Goal: Navigation & Orientation: Understand site structure

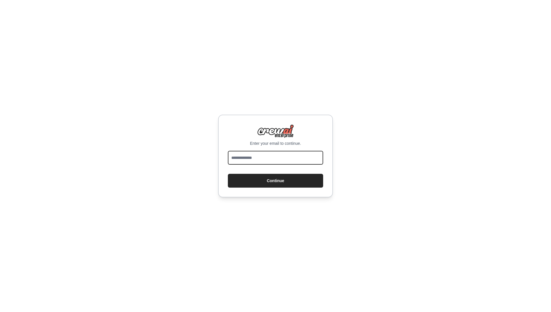
click at [265, 157] on input "email" at bounding box center [275, 158] width 95 height 14
type input "**********"
click at [271, 178] on button "Continue" at bounding box center [275, 181] width 95 height 14
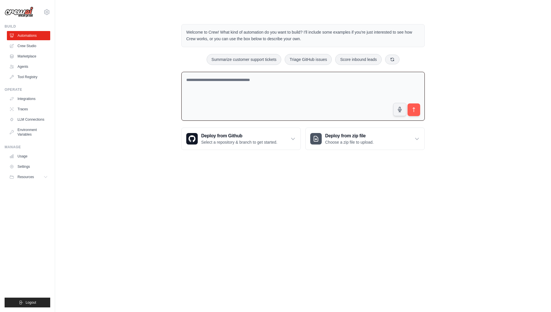
click at [330, 96] on textarea at bounding box center [302, 96] width 243 height 49
type textarea "**********"
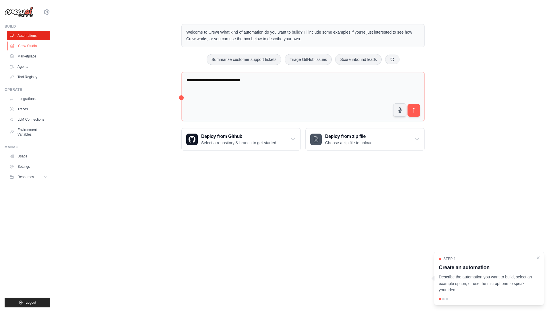
click at [41, 47] on link "Crew Studio" at bounding box center [28, 45] width 43 height 9
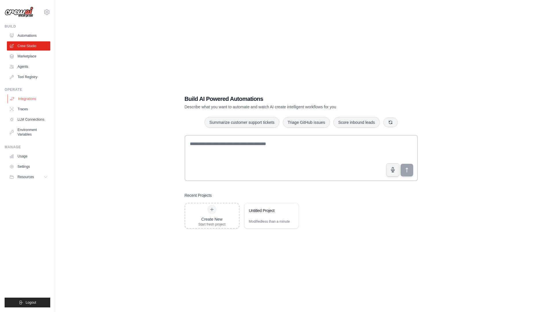
click at [29, 101] on link "Integrations" at bounding box center [28, 98] width 43 height 9
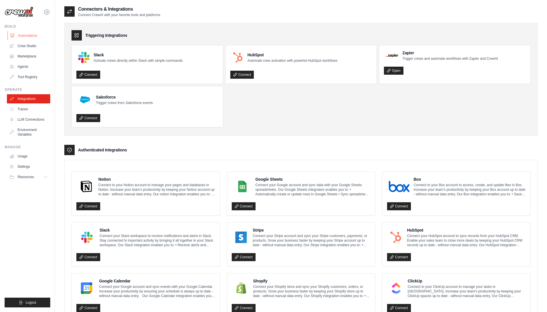
click at [28, 33] on link "Automations" at bounding box center [28, 35] width 43 height 9
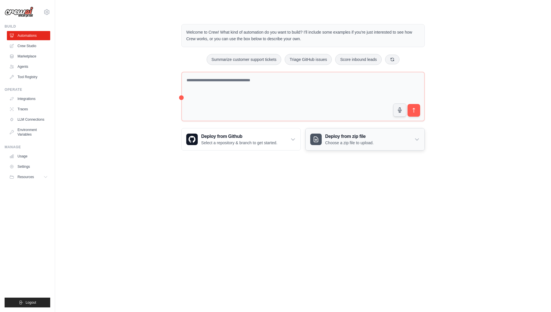
click at [341, 143] on p "Choose a zip file to upload." at bounding box center [349, 143] width 48 height 6
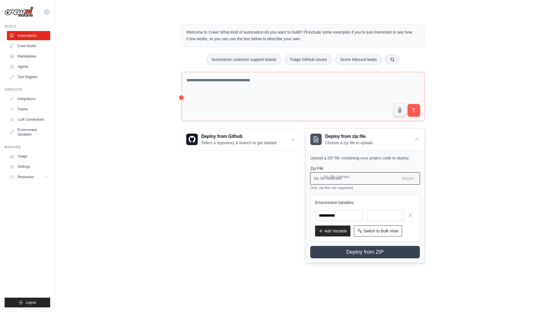
click at [334, 179] on input "No file selected Browse" at bounding box center [365, 178] width 110 height 12
click at [30, 77] on link "Tool Registry" at bounding box center [28, 76] width 43 height 9
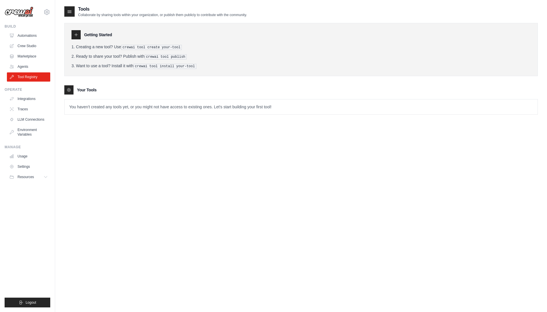
click at [74, 35] on icon at bounding box center [76, 34] width 5 height 5
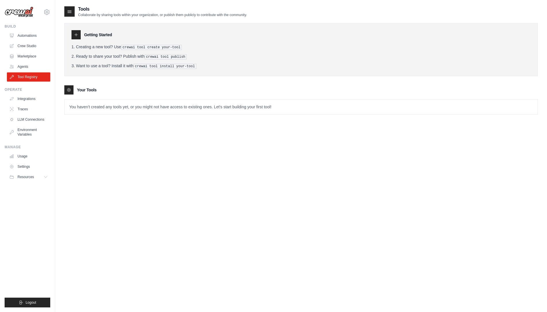
click at [74, 35] on icon at bounding box center [76, 34] width 5 height 5
click at [24, 64] on link "Agents" at bounding box center [28, 66] width 43 height 9
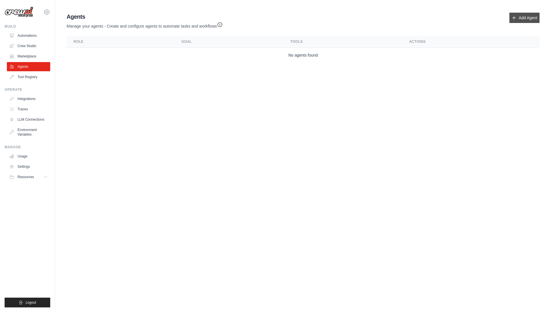
click at [519, 13] on link "Add Agent" at bounding box center [524, 18] width 30 height 10
click at [516, 18] on link "Add Agent" at bounding box center [524, 18] width 30 height 10
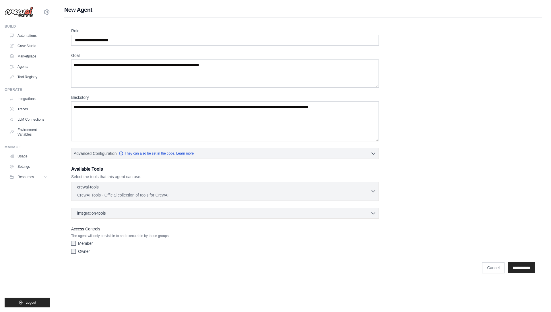
click at [105, 195] on p "CrewAI Tools - Official collection of tools for CrewAI" at bounding box center [223, 195] width 293 height 6
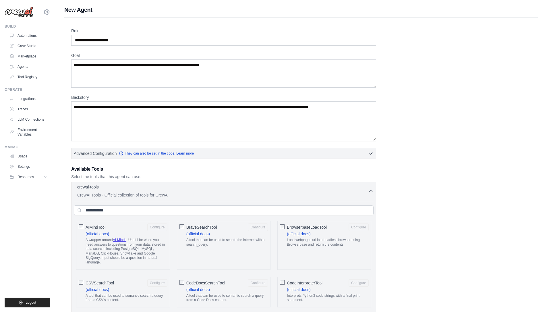
click at [105, 195] on p "CrewAI Tools - Official collection of tools for CrewAI" at bounding box center [222, 195] width 290 height 6
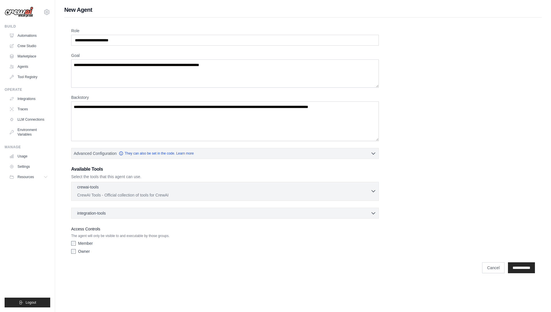
click at [105, 195] on p "CrewAI Tools - Official collection of tools for CrewAI" at bounding box center [223, 195] width 293 height 6
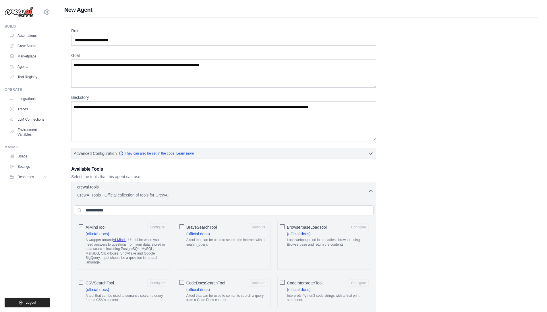
click at [105, 195] on p "CrewAI Tools - Official collection of tools for CrewAI" at bounding box center [222, 195] width 290 height 6
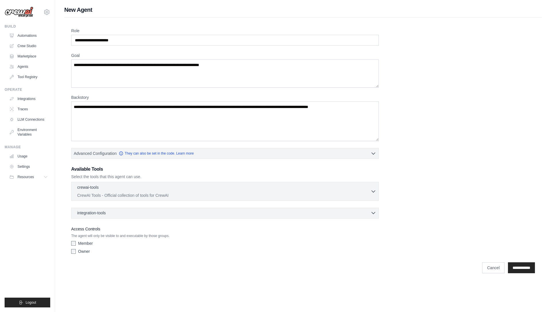
click at [102, 212] on span "integration-tools" at bounding box center [91, 213] width 29 height 6
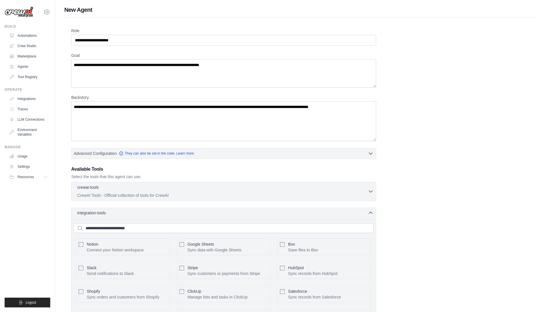
click at [102, 212] on span "integration-tools" at bounding box center [91, 213] width 29 height 6
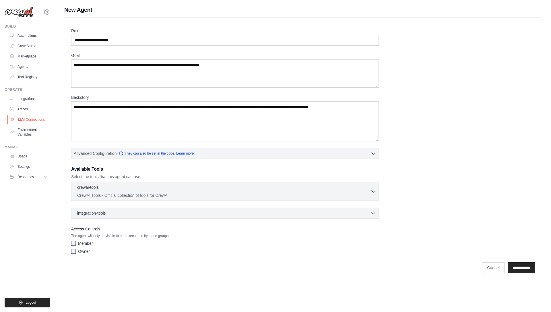
click at [40, 116] on link "LLM Connections" at bounding box center [28, 119] width 43 height 9
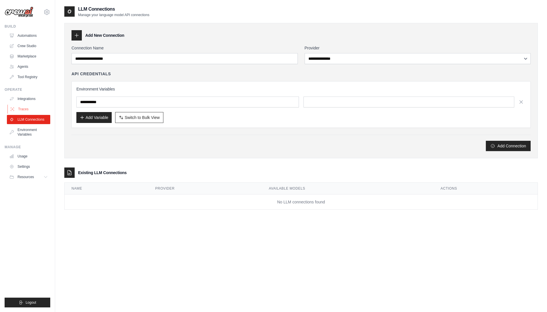
click at [31, 108] on link "Traces" at bounding box center [28, 108] width 43 height 9
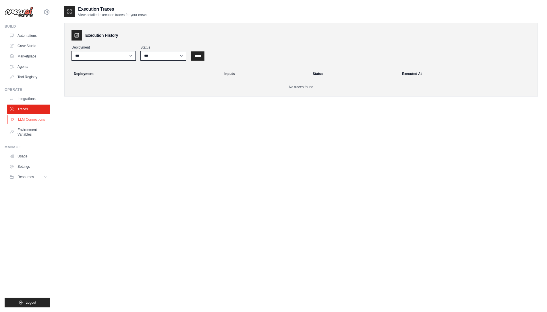
click at [28, 118] on link "LLM Connections" at bounding box center [28, 119] width 43 height 9
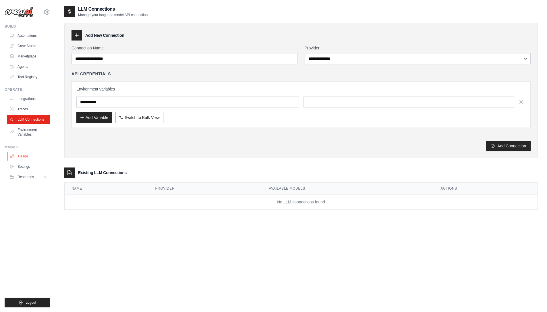
click at [26, 153] on link "Usage" at bounding box center [28, 155] width 43 height 9
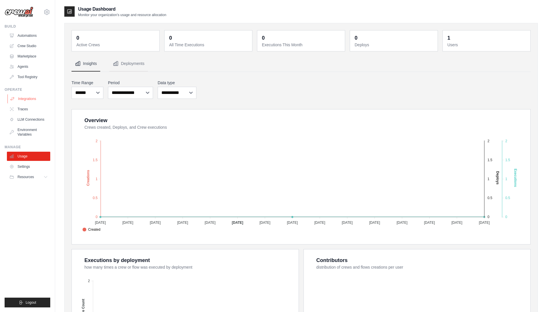
click at [35, 100] on link "Integrations" at bounding box center [28, 98] width 43 height 9
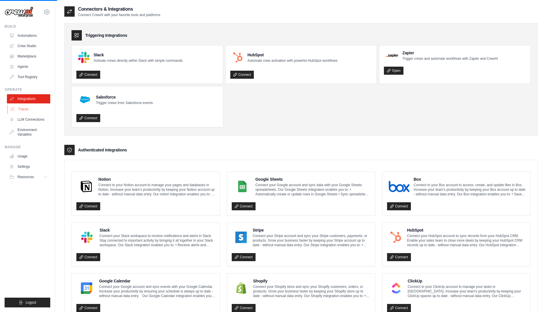
click at [25, 110] on link "Traces" at bounding box center [28, 108] width 43 height 9
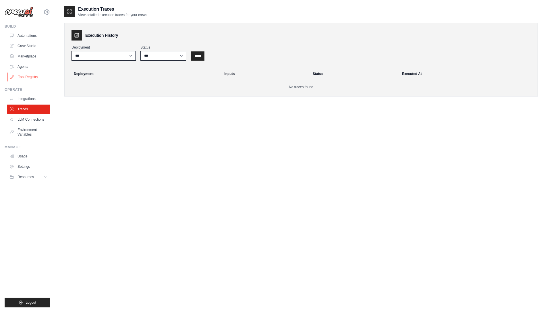
click at [35, 77] on link "Tool Registry" at bounding box center [28, 76] width 43 height 9
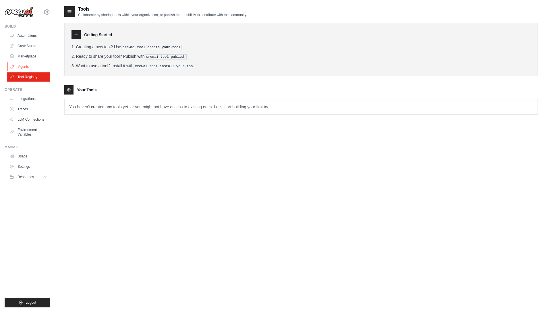
click at [36, 67] on link "Agents" at bounding box center [28, 66] width 43 height 9
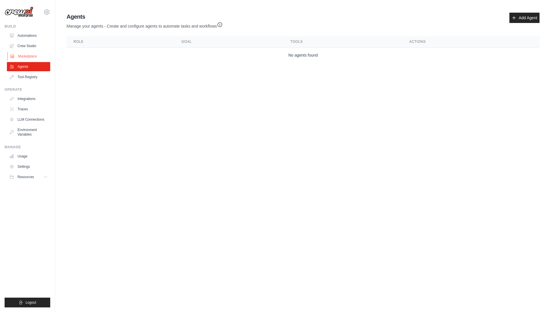
click at [37, 57] on link "Marketplace" at bounding box center [28, 56] width 43 height 9
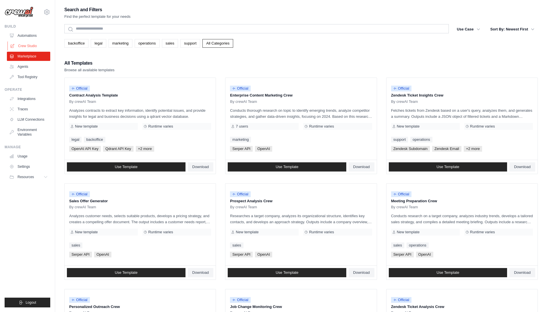
click at [38, 46] on link "Crew Studio" at bounding box center [28, 45] width 43 height 9
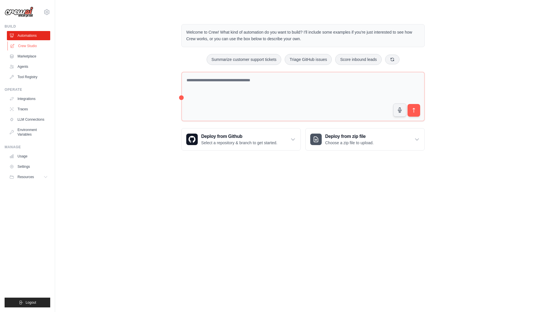
click at [34, 45] on link "Crew Studio" at bounding box center [28, 45] width 43 height 9
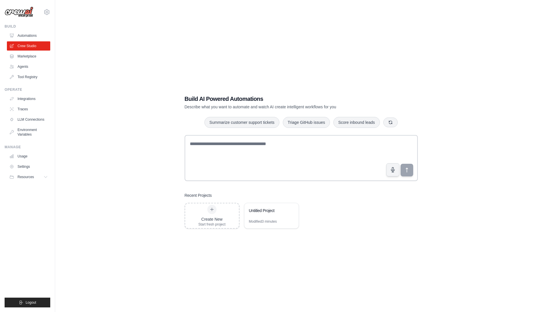
click at [24, 14] on img at bounding box center [19, 12] width 29 height 11
click at [34, 34] on link "Automations" at bounding box center [28, 35] width 43 height 9
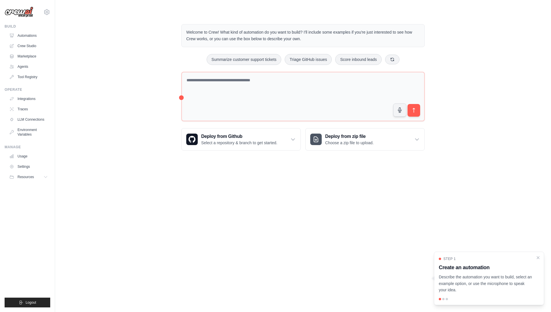
click at [28, 11] on img at bounding box center [19, 12] width 29 height 11
